Goal: Find specific page/section: Find specific page/section

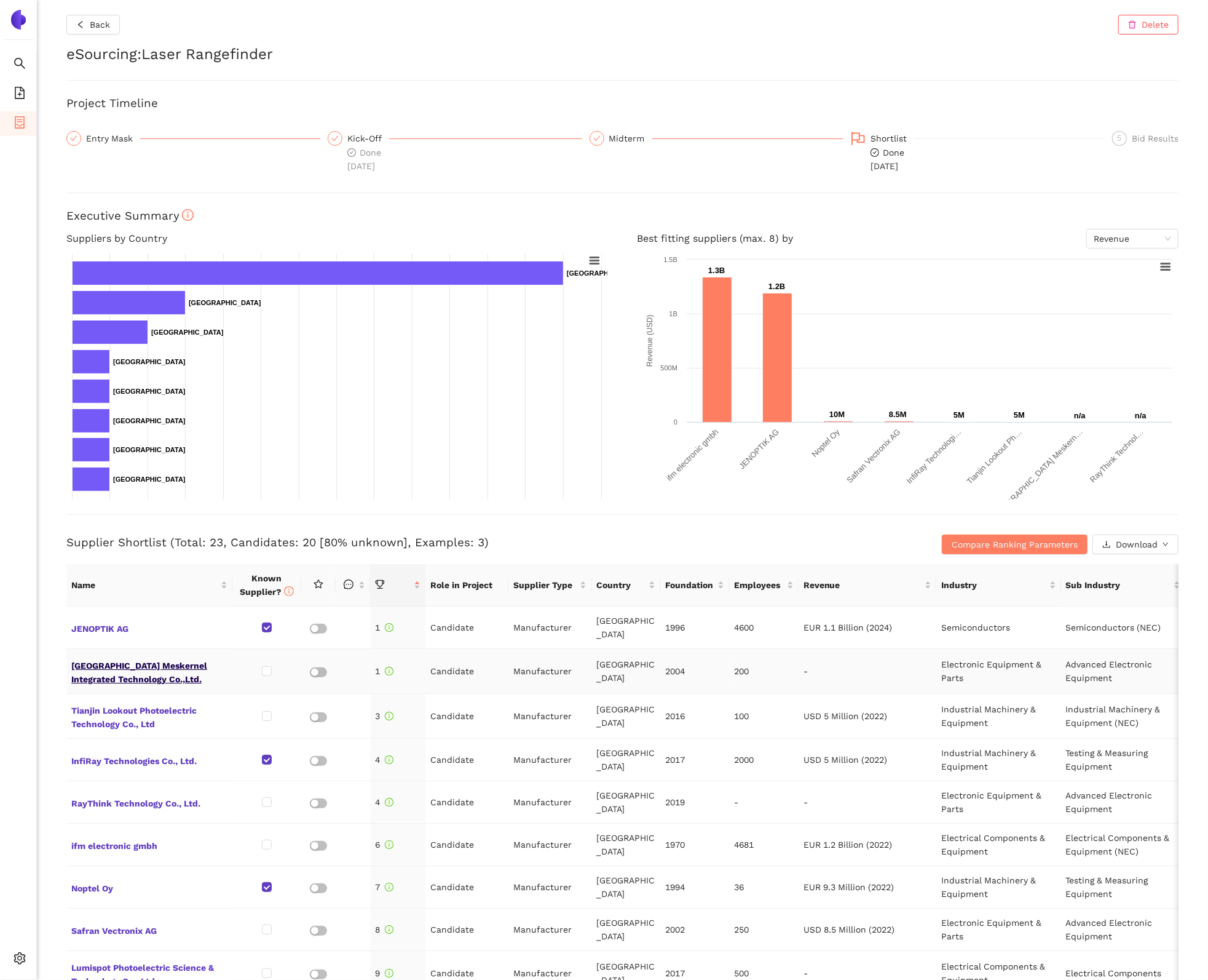
click at [107, 658] on span "[GEOGRAPHIC_DATA] Meskernel Integrated Technology Co.,Ltd." at bounding box center [150, 671] width 156 height 29
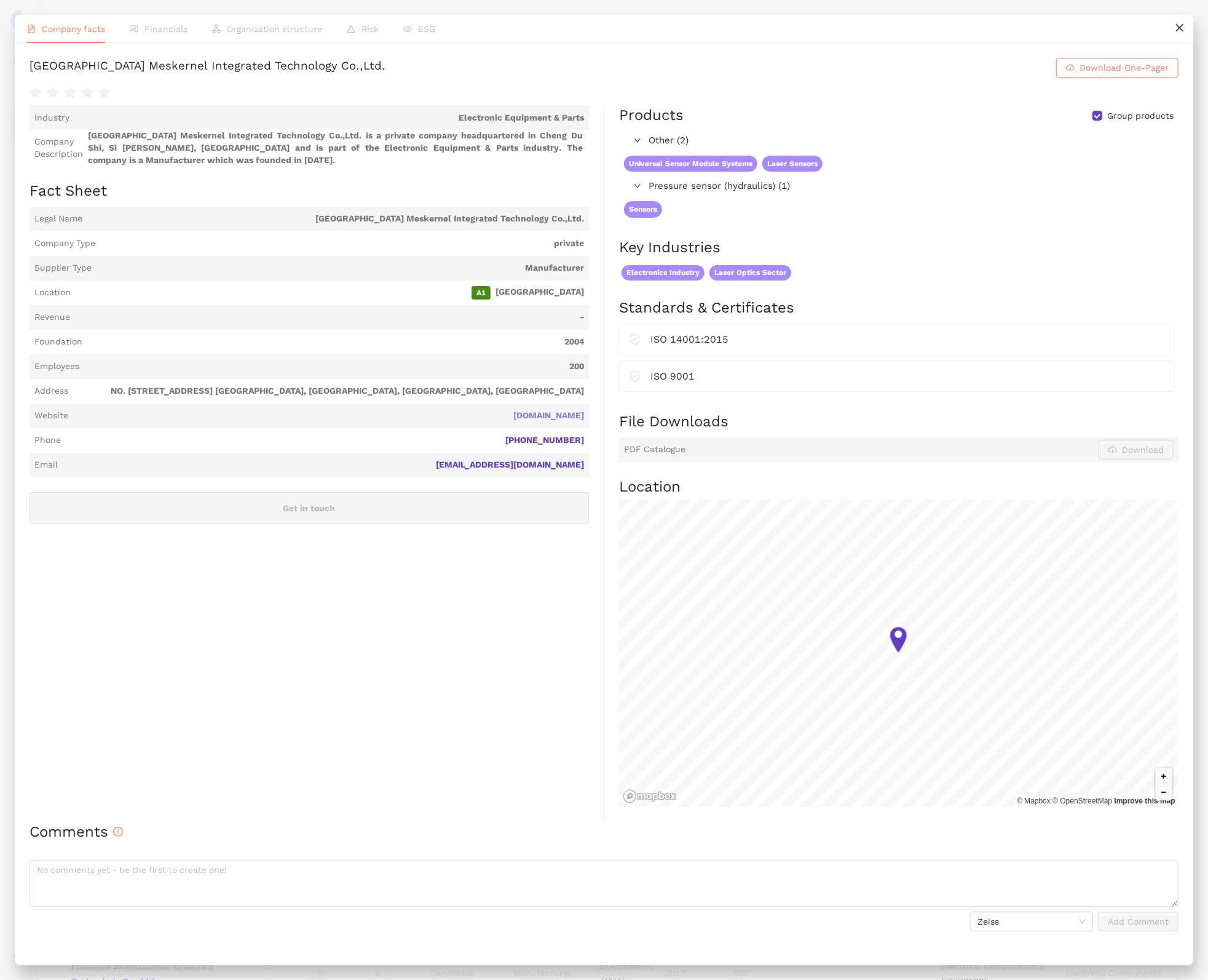
click at [0, 0] on link "[DOMAIN_NAME]" at bounding box center [0, 0] width 0 height 0
click at [1179, 33] on button at bounding box center [1179, 29] width 28 height 28
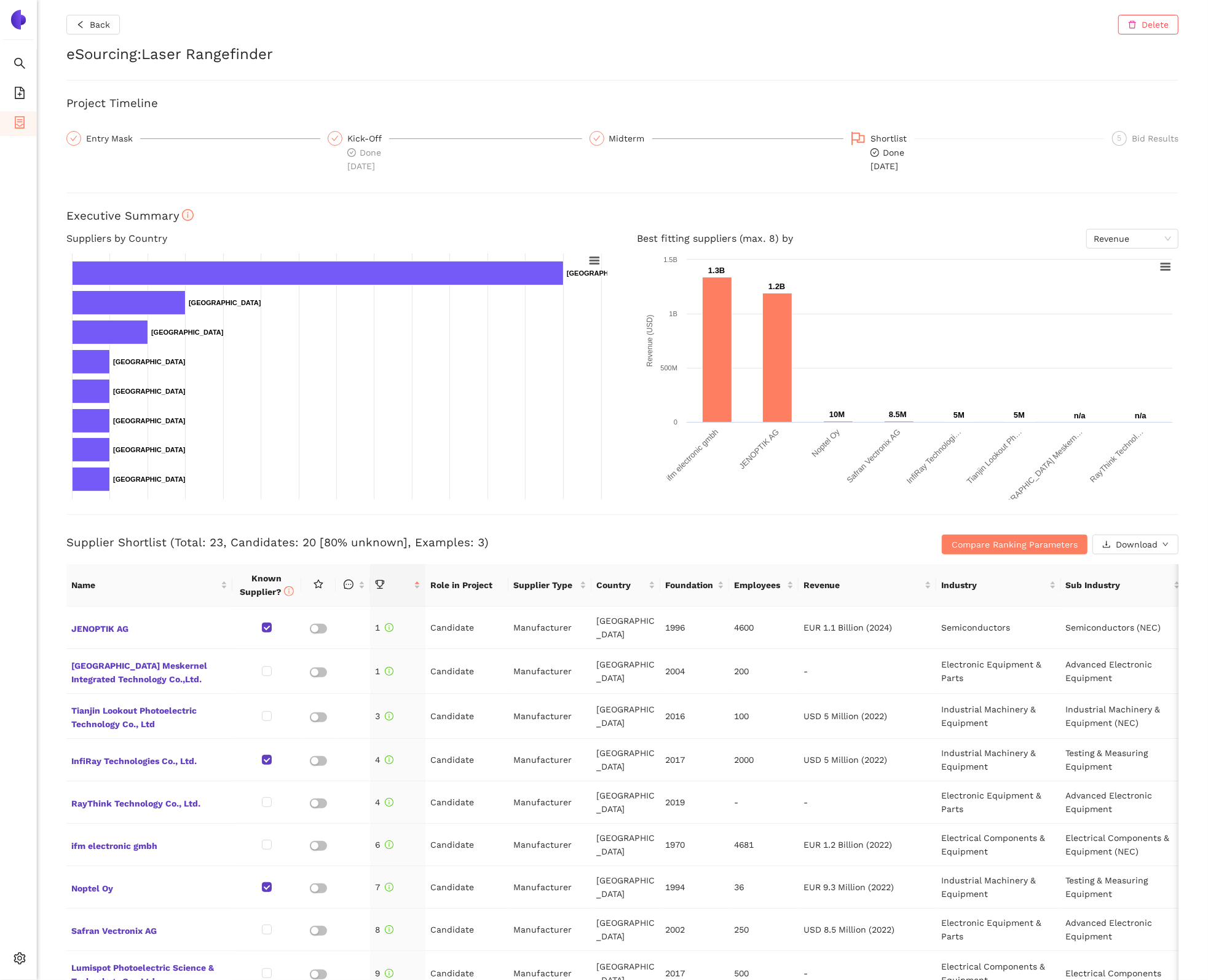
click at [37, 286] on div "Back Delete eSourcing : Laser Rangefinder Project Timeline Entry Mask Kick-Off …" at bounding box center [622, 490] width 1171 height 980
click at [107, 25] on span "Back" at bounding box center [100, 24] width 21 height 14
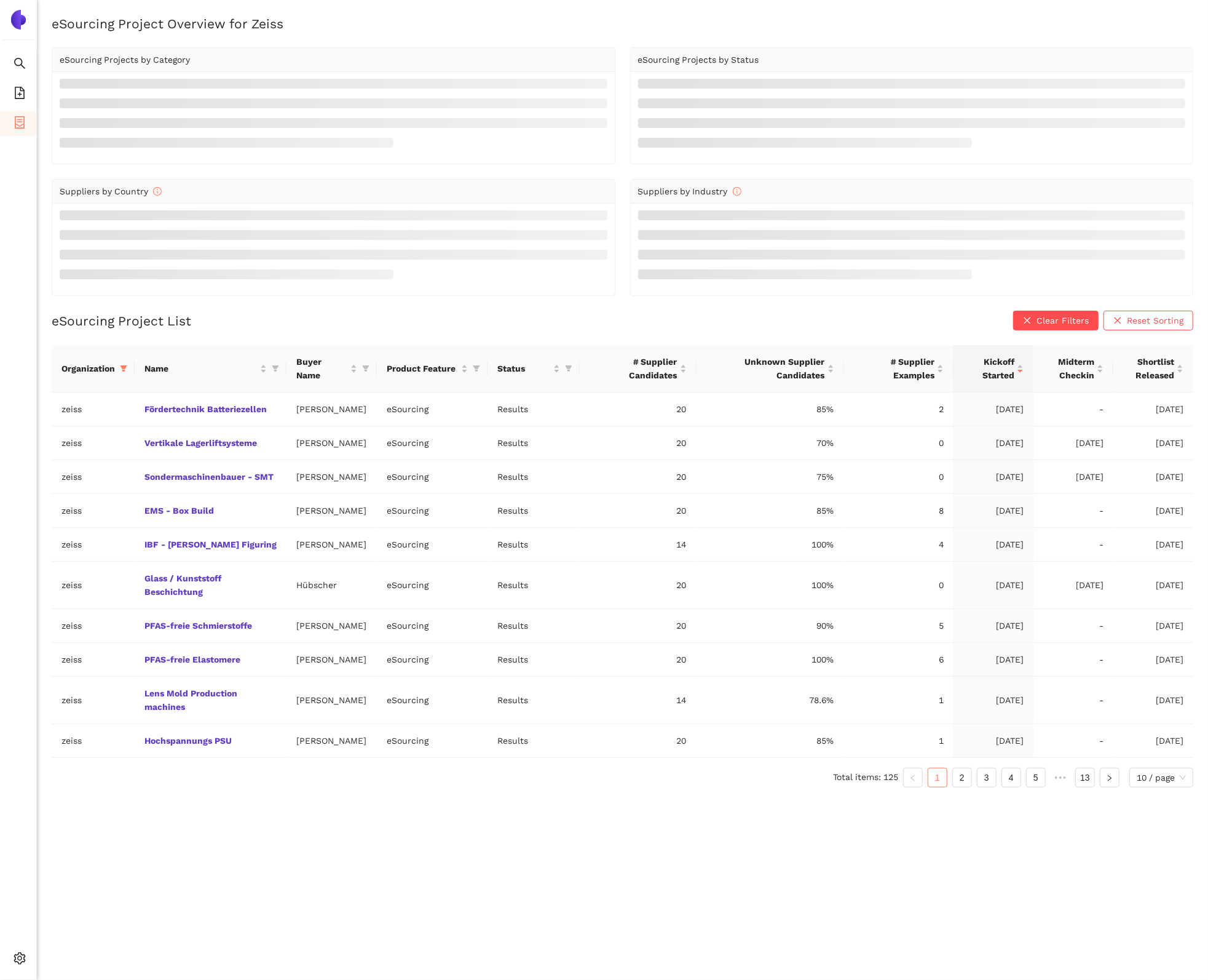
scroll to position [15, 0]
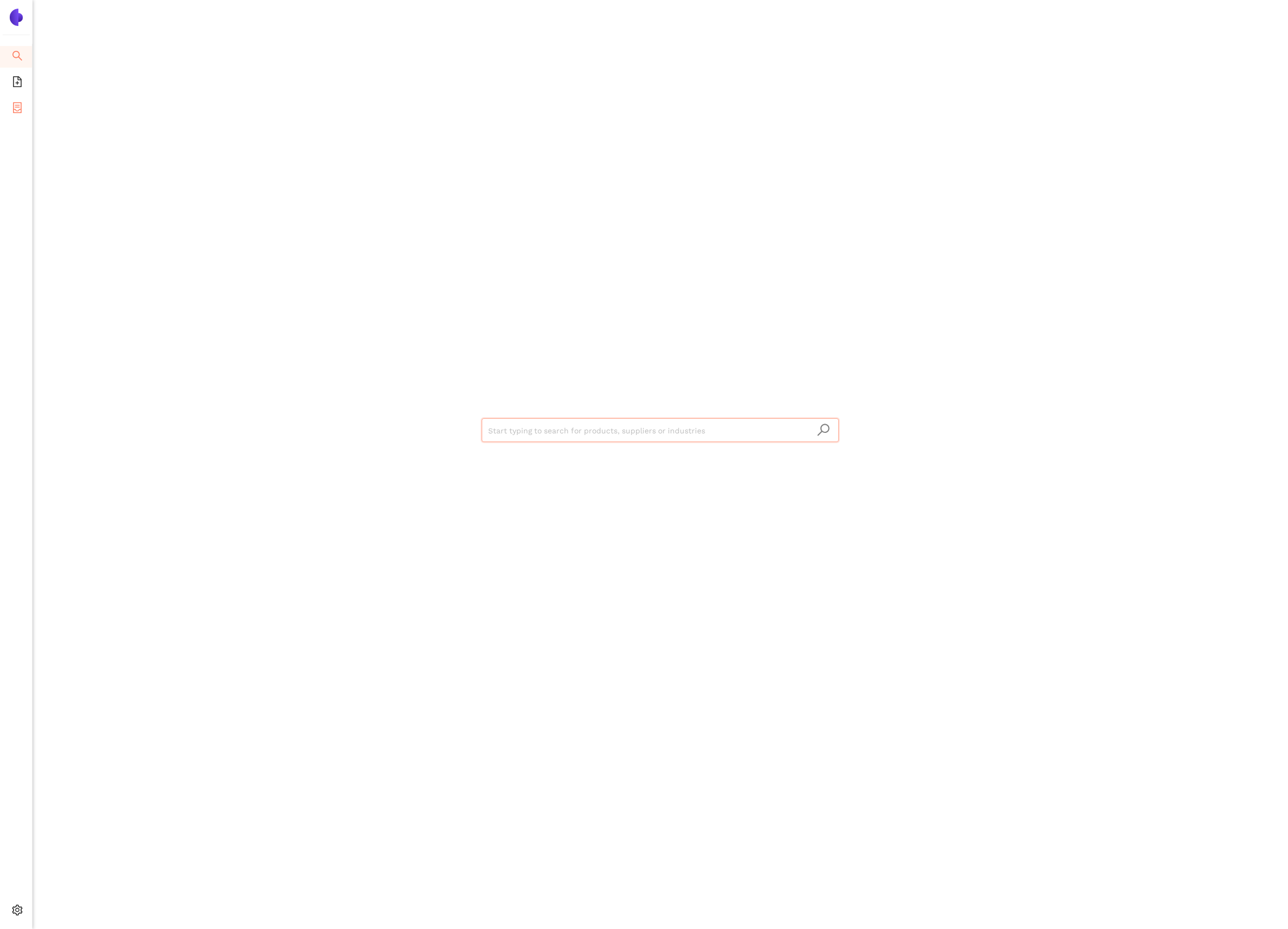
click at [19, 118] on span "container" at bounding box center [17, 109] width 10 height 22
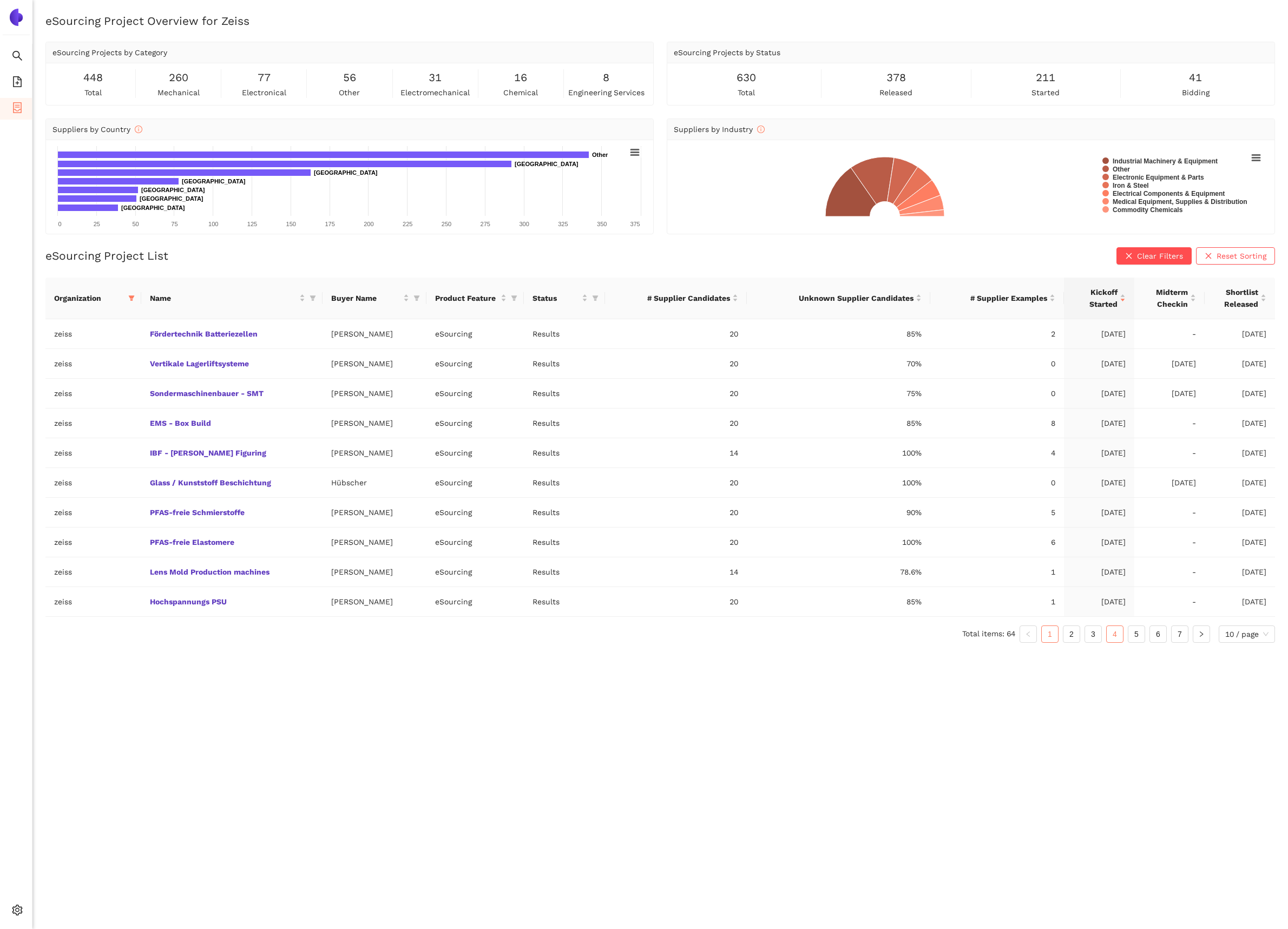
click at [1114, 636] on link "4" at bounding box center [1114, 634] width 16 height 16
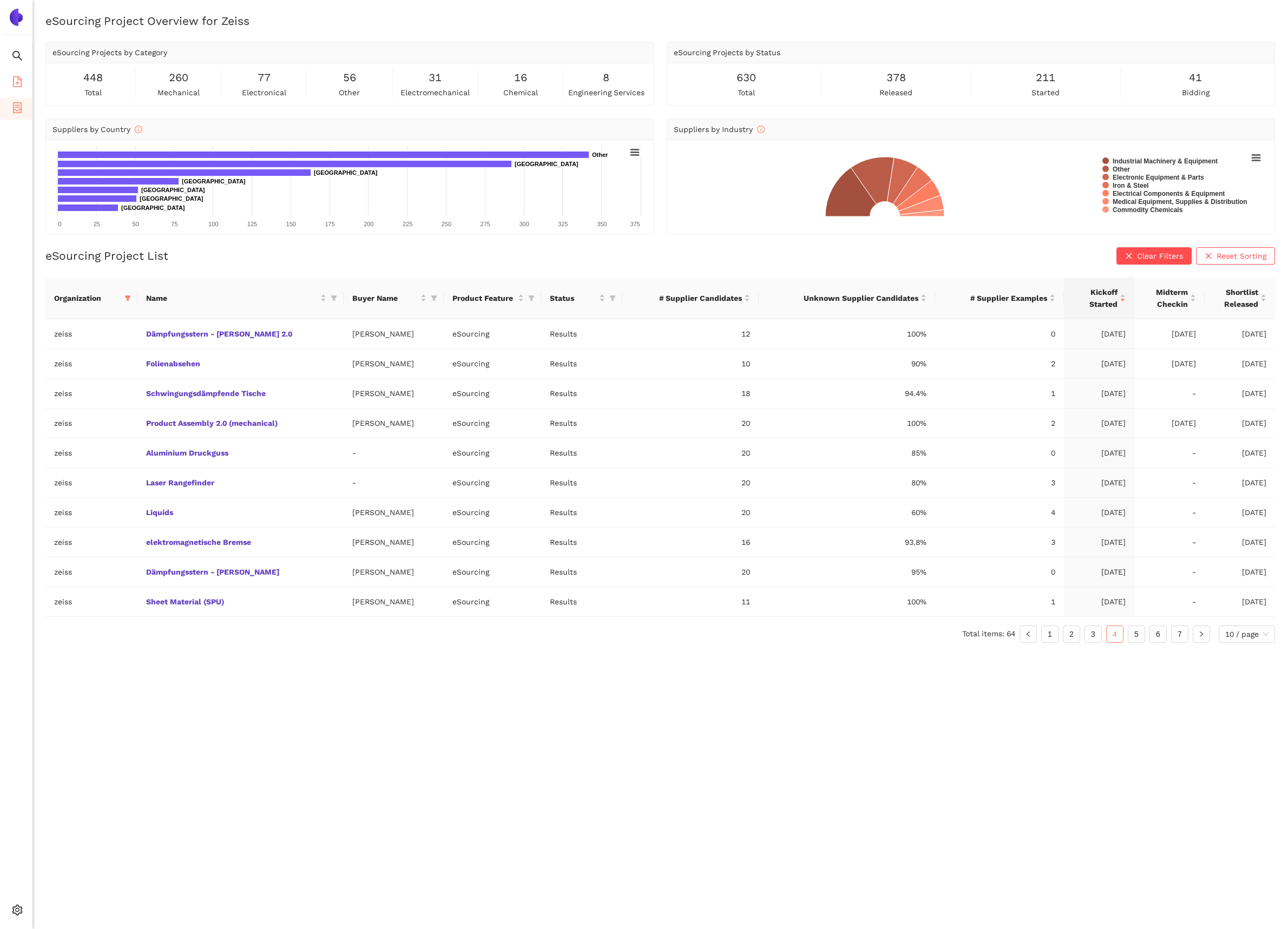
click at [20, 83] on icon "file-add" at bounding box center [17, 81] width 10 height 11
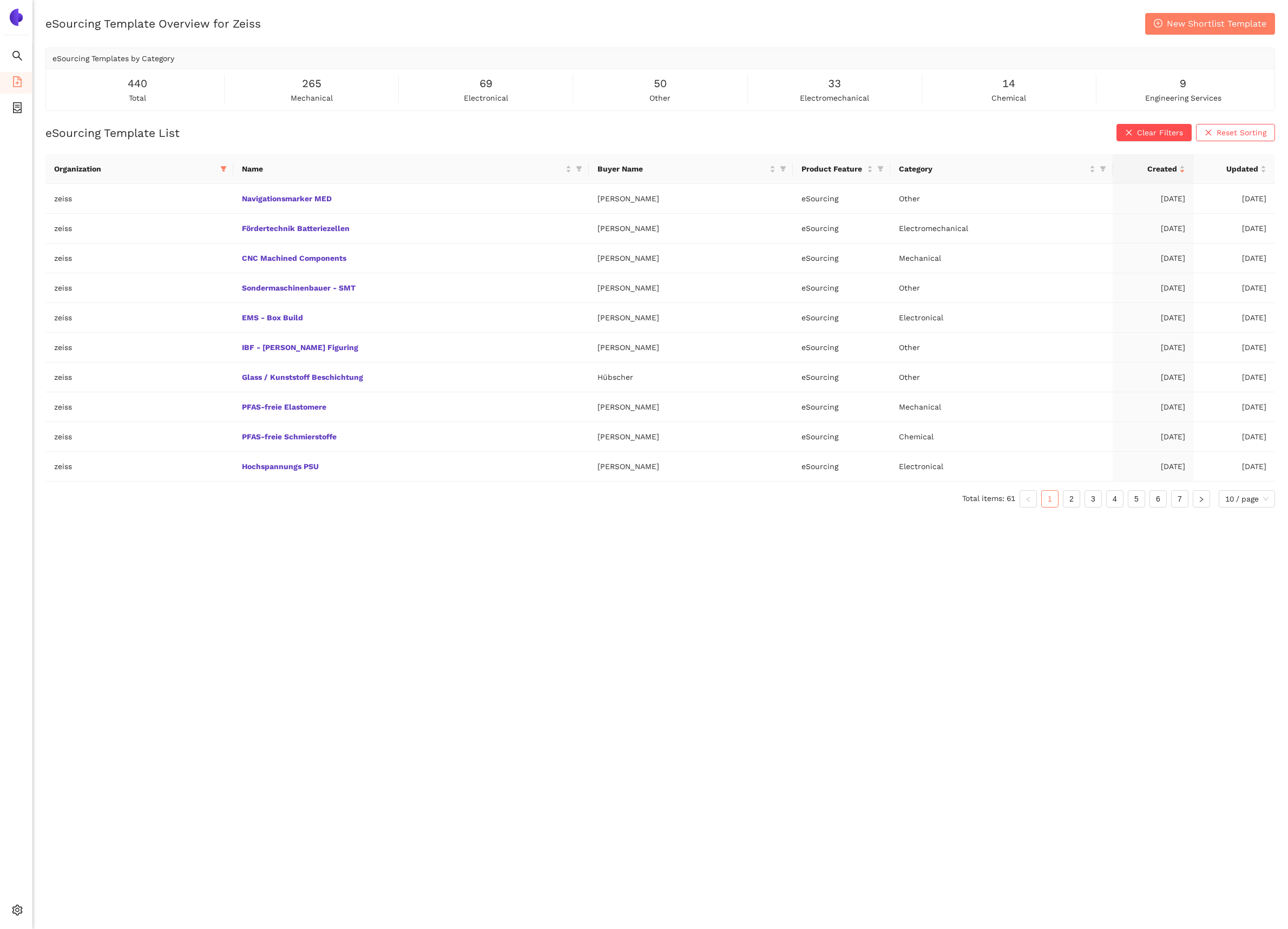
click at [1100, 507] on ul "Total items: 61 1 2 3 4 5 6 7 10 / page" at bounding box center [660, 498] width 1229 height 18
click at [1093, 505] on link "3" at bounding box center [1093, 498] width 16 height 16
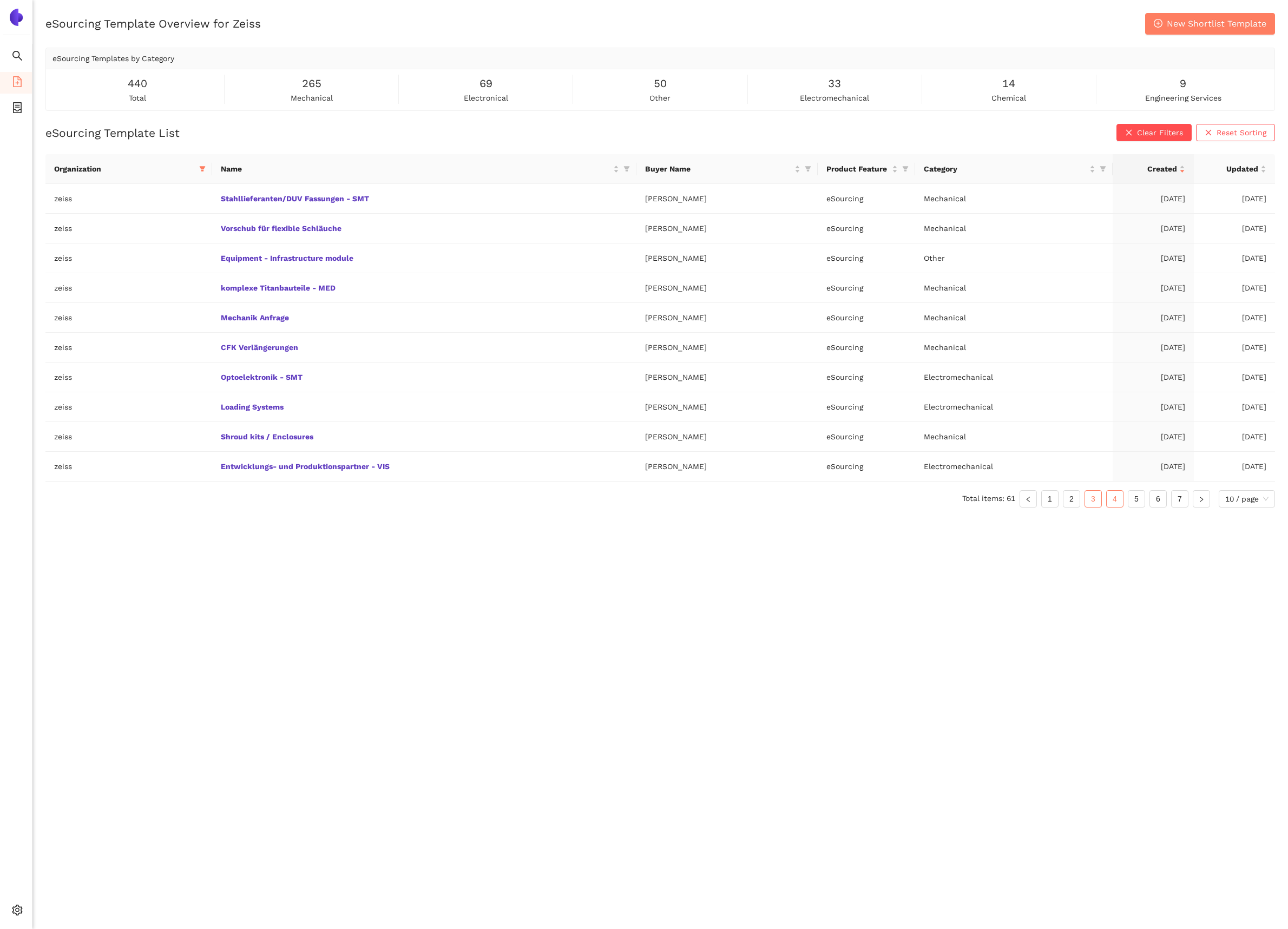
click at [1112, 502] on link "4" at bounding box center [1114, 498] width 16 height 16
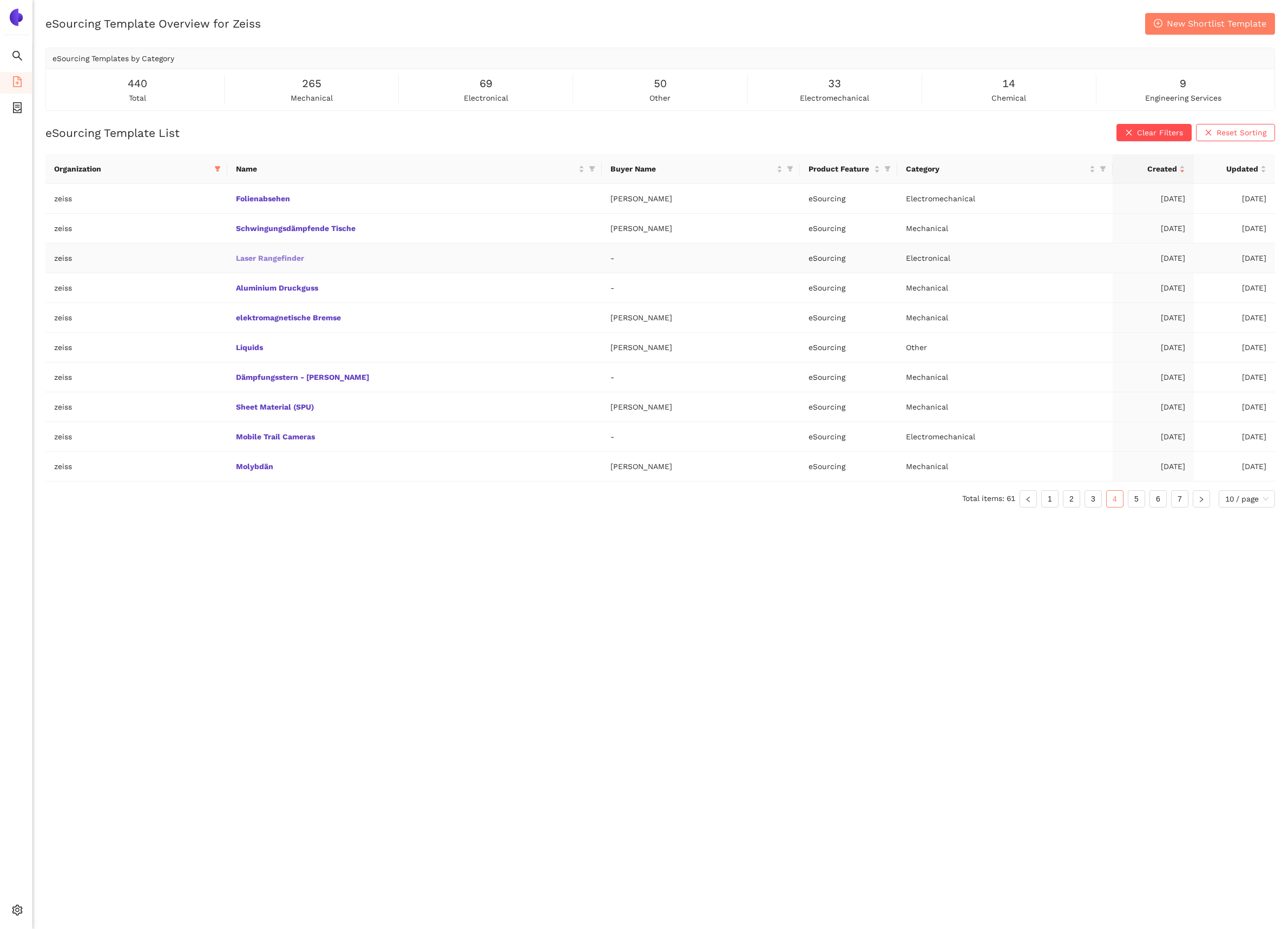
click at [0, 0] on link "Laser Rangefinder" at bounding box center [0, 0] width 0 height 0
